Goal: Complete application form

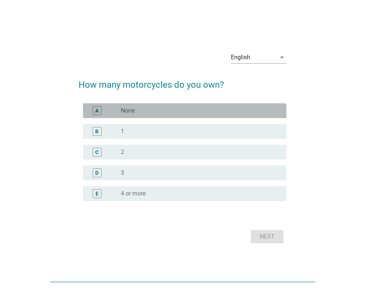
click at [218, 109] on div "radio_button_unchecked None" at bounding box center [198, 110] width 154 height 7
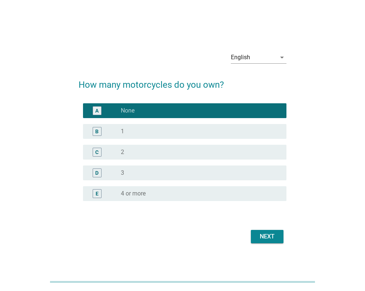
click at [264, 240] on div "Next" at bounding box center [267, 236] width 21 height 9
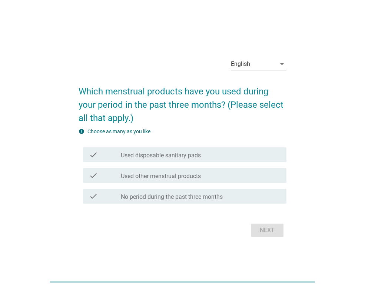
click at [267, 62] on div "English" at bounding box center [253, 64] width 45 height 12
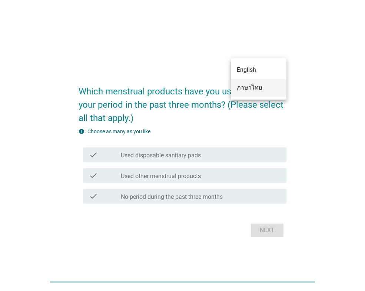
click at [266, 89] on div "ภาษาไทย" at bounding box center [259, 87] width 44 height 9
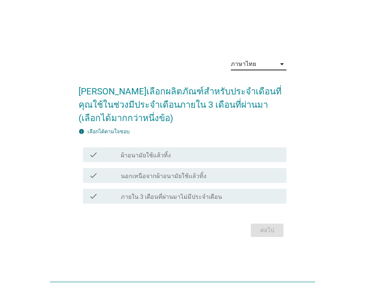
click at [247, 156] on div "check_box_outline_blank ผ้าอนามัยใช้แล้วทิ้ง" at bounding box center [201, 155] width 160 height 9
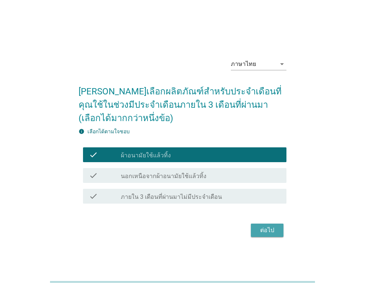
click at [258, 227] on div "ต่อไป" at bounding box center [267, 230] width 21 height 9
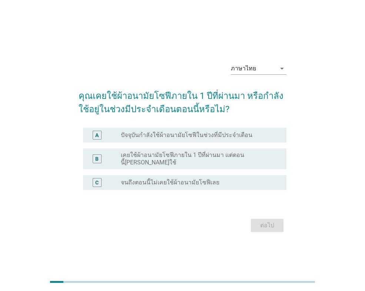
click at [271, 158] on div "radio_button_unchecked เคยใช้ผ้าอนามัยโซฟีภายใน 1 ปีที่ผ่านมา แต่ตอนนี้[PERSON_…" at bounding box center [198, 159] width 154 height 15
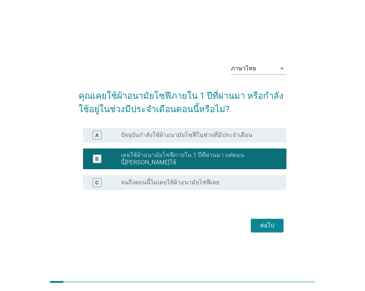
click at [267, 219] on button "ต่อไป" at bounding box center [267, 225] width 33 height 13
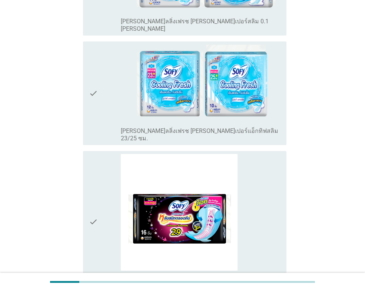
scroll to position [1260, 0]
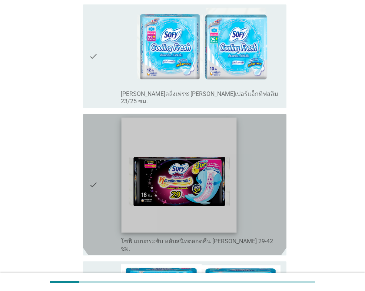
click at [176, 149] on img at bounding box center [179, 175] width 115 height 115
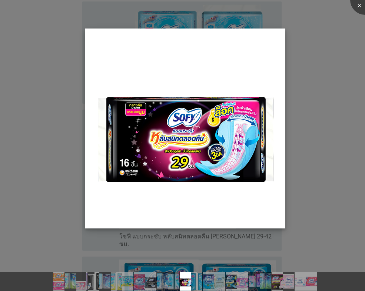
click at [237, 163] on img at bounding box center [185, 129] width 200 height 200
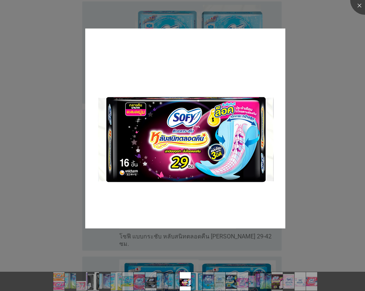
click at [296, 152] on div at bounding box center [182, 145] width 365 height 291
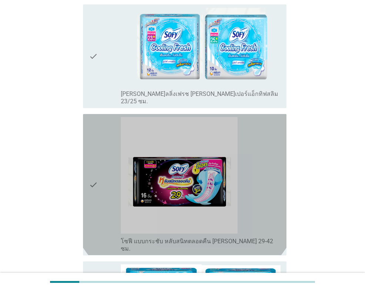
click at [100, 168] on div "check" at bounding box center [105, 184] width 32 height 135
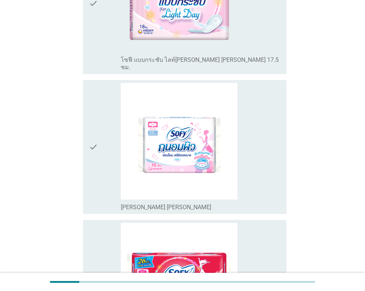
scroll to position [2655, 0]
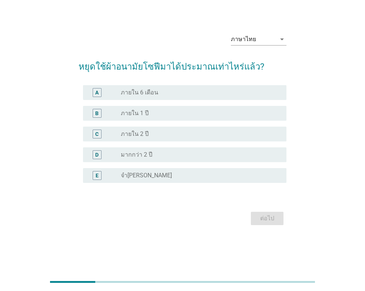
scroll to position [0, 0]
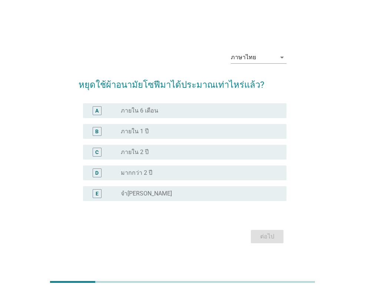
click at [225, 171] on div "radio_button_unchecked มากกว่า 2 ปี" at bounding box center [198, 172] width 154 height 7
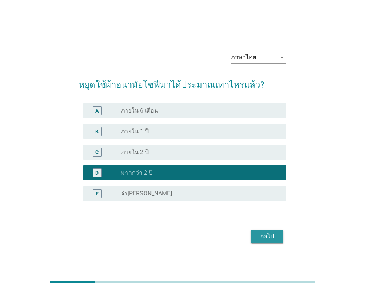
click at [280, 236] on button "ต่อไป" at bounding box center [267, 236] width 33 height 13
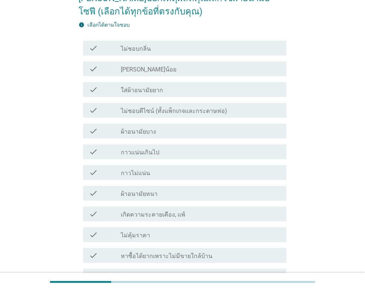
scroll to position [111, 0]
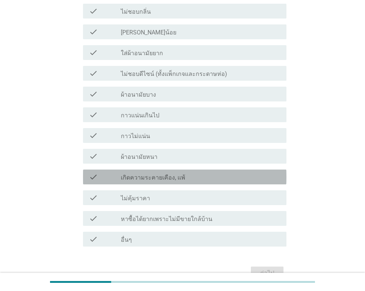
click at [274, 180] on div "check_box_outline_blank เกิดความระคายเคือง, แพ้" at bounding box center [201, 177] width 160 height 9
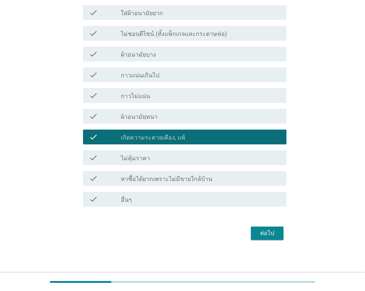
scroll to position [153, 0]
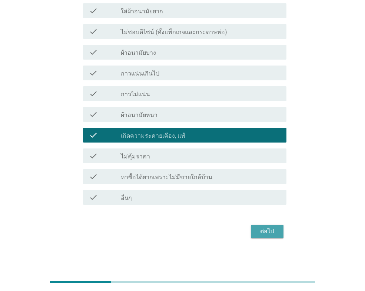
click at [278, 227] on button "ต่อไป" at bounding box center [267, 231] width 33 height 13
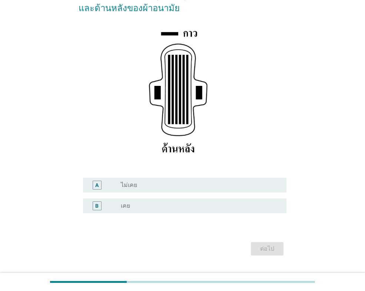
scroll to position [109, 0]
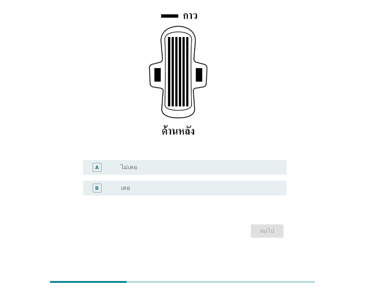
click at [212, 189] on div "radio_button_unchecked เคย" at bounding box center [198, 188] width 154 height 7
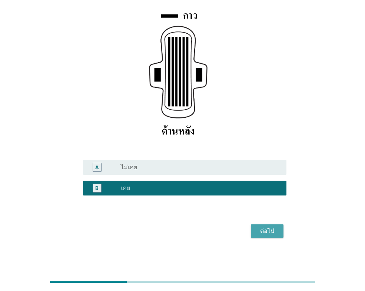
click at [267, 228] on div "ต่อไป" at bounding box center [267, 231] width 21 height 9
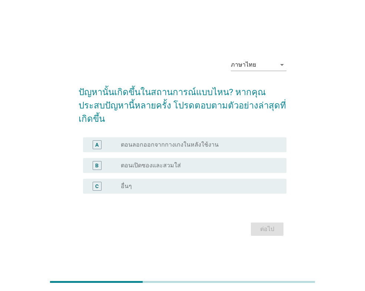
click at [252, 141] on div "radio_button_unchecked ตอนลอกออกจากกางเกงในหลังใช้งาน" at bounding box center [198, 144] width 154 height 7
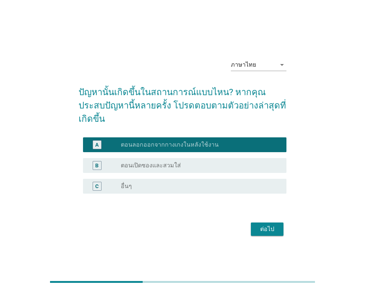
click at [269, 225] on div "ต่อไป" at bounding box center [267, 229] width 21 height 9
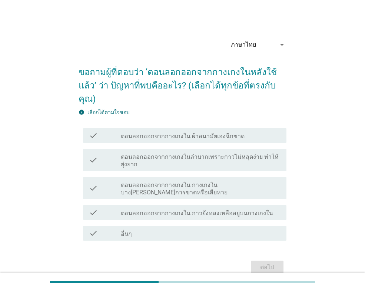
click at [269, 153] on label "ตอนลอกออกจากกางเกงในลำบากเพราะกาวไม่หลุดง่าย ทำให้ยุ่งยาก" at bounding box center [201, 160] width 160 height 15
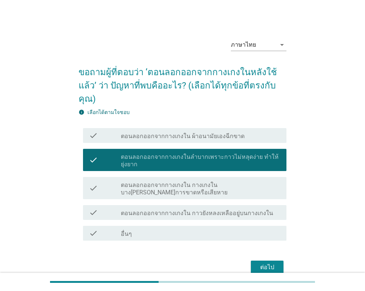
click at [263, 210] on label "ตอนลอกออกจากกางเกงใน กาวยังหลงเหลืออยู่บนกางเกงใน" at bounding box center [197, 213] width 152 height 7
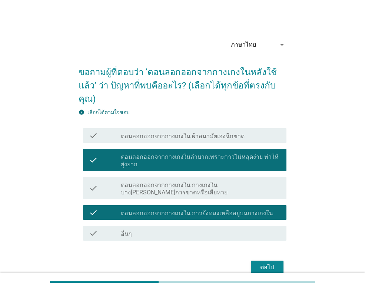
click at [265, 261] on button "ต่อไป" at bounding box center [267, 267] width 33 height 13
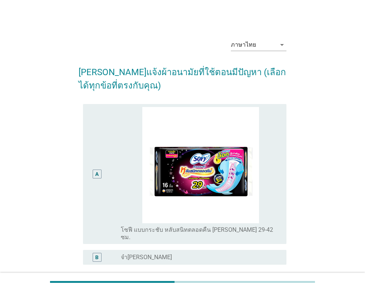
click at [120, 197] on div "A" at bounding box center [105, 174] width 32 height 134
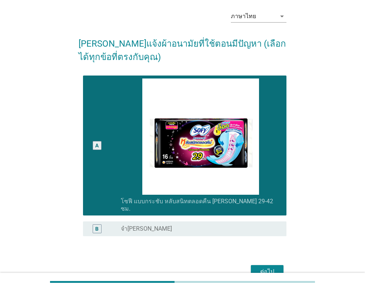
scroll to position [62, 0]
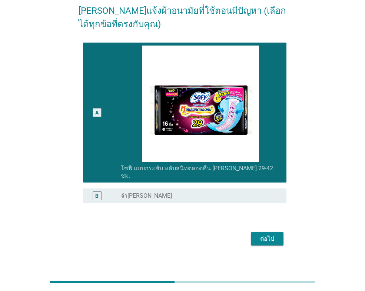
click at [251, 232] on button "ต่อไป" at bounding box center [267, 238] width 33 height 13
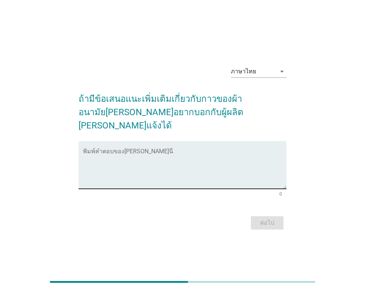
click at [245, 154] on textarea "พิมพ์คำตอบของคุณ ที่นี่" at bounding box center [185, 169] width 204 height 39
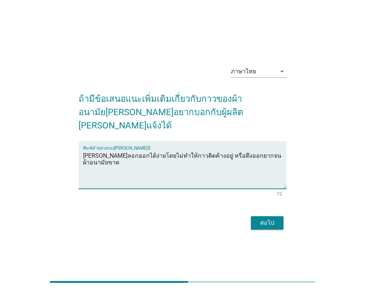
type textarea "[PERSON_NAME]ลอกออกได้ง่ายโดยไม่ทำให้กาวติดค้างอยู่ หรือดึงออกยากจนผ้าอนามัยขาด"
click at [258, 220] on div "ต่อไป" at bounding box center [267, 223] width 21 height 9
